Goal: Information Seeking & Learning: Learn about a topic

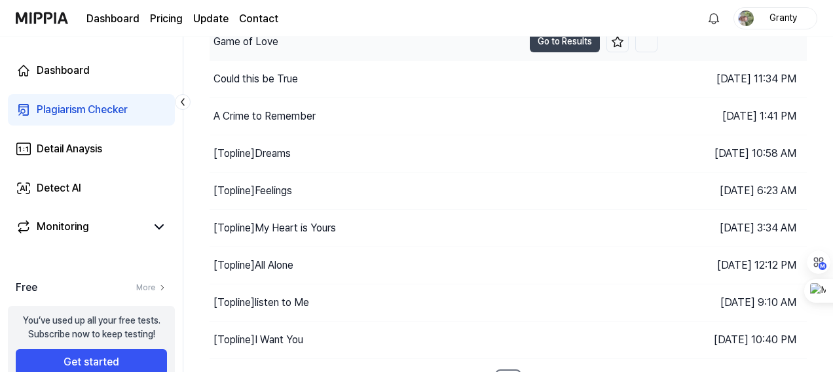
scroll to position [195, 0]
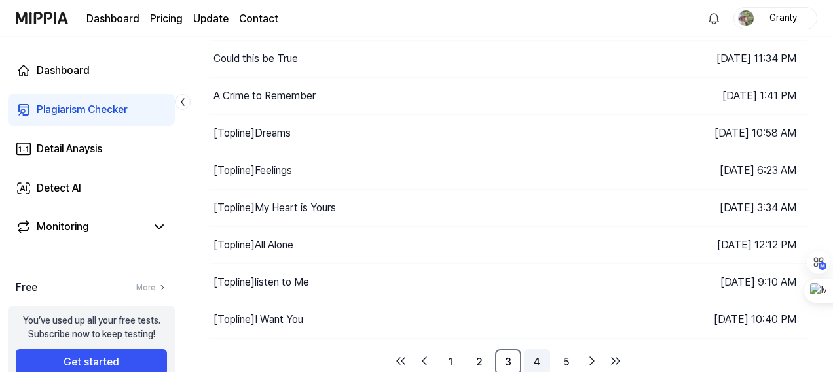
click at [536, 358] on link "4" at bounding box center [537, 363] width 26 height 26
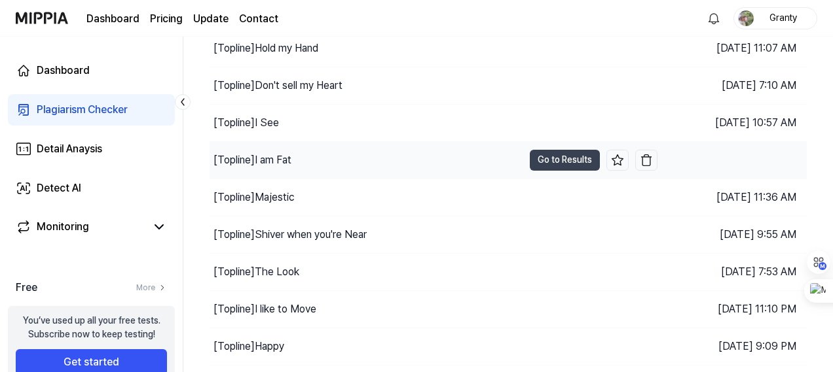
scroll to position [195, 0]
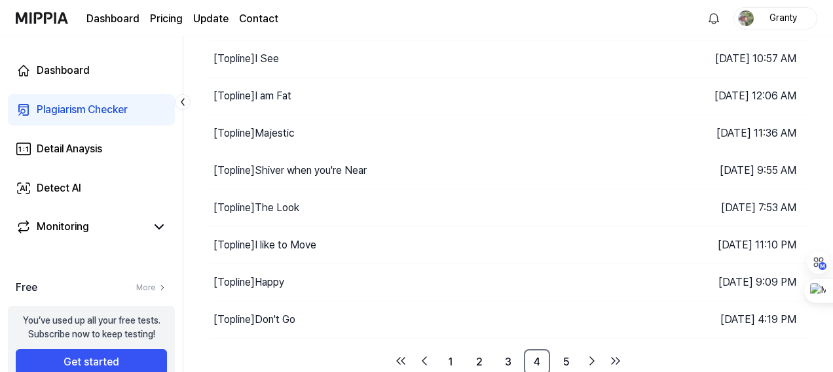
click at [98, 106] on div "Plagiarism Checker" at bounding box center [82, 110] width 91 height 16
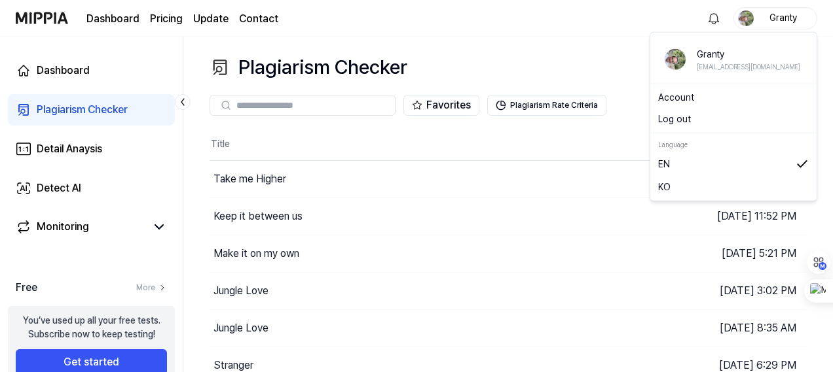
click at [787, 19] on div "Granty" at bounding box center [782, 17] width 51 height 14
click at [712, 116] on button "Log out" at bounding box center [733, 120] width 151 height 14
